Goal: Find specific page/section: Find specific page/section

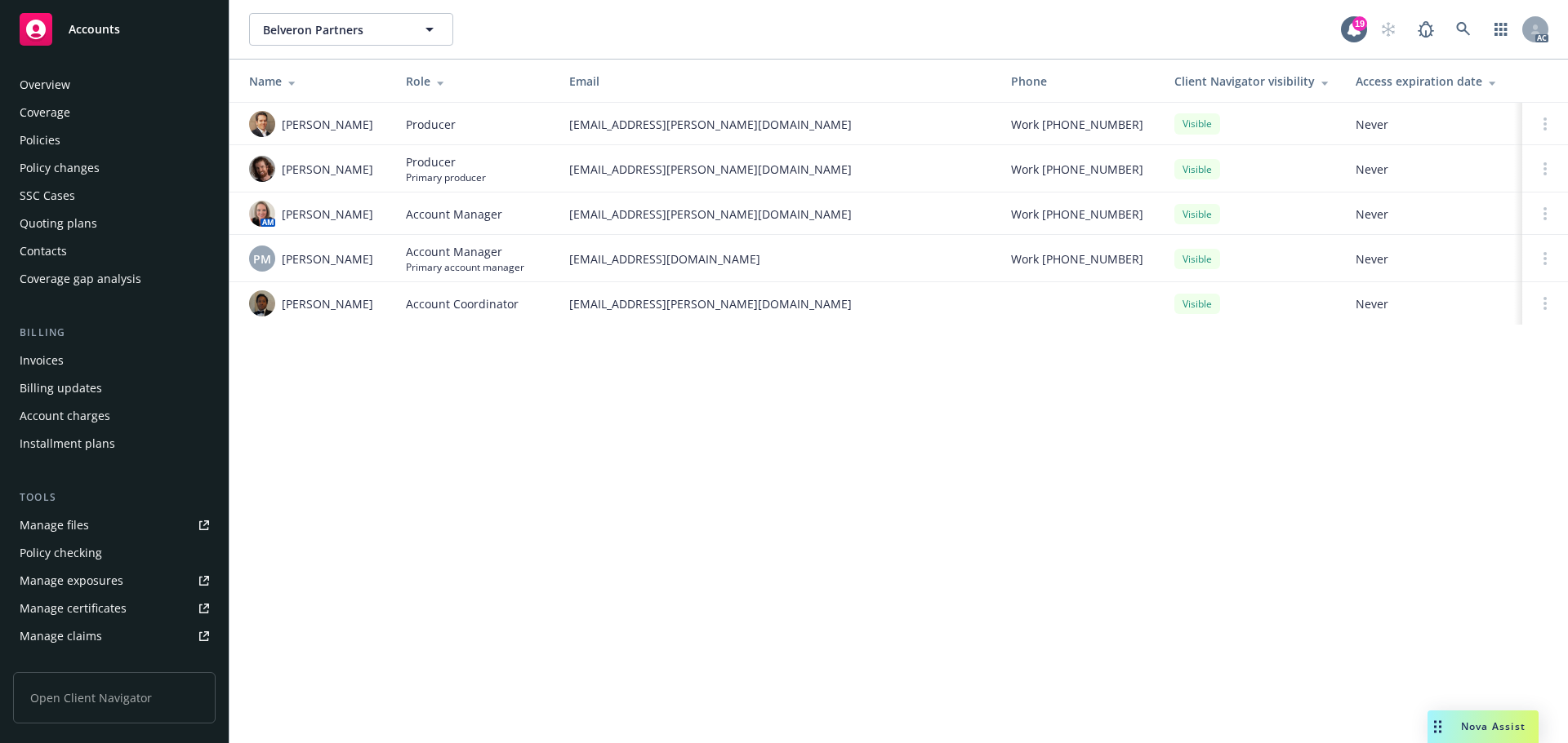
click at [121, 91] on div "Overview" at bounding box center [115, 84] width 189 height 26
